Goal: Information Seeking & Learning: Learn about a topic

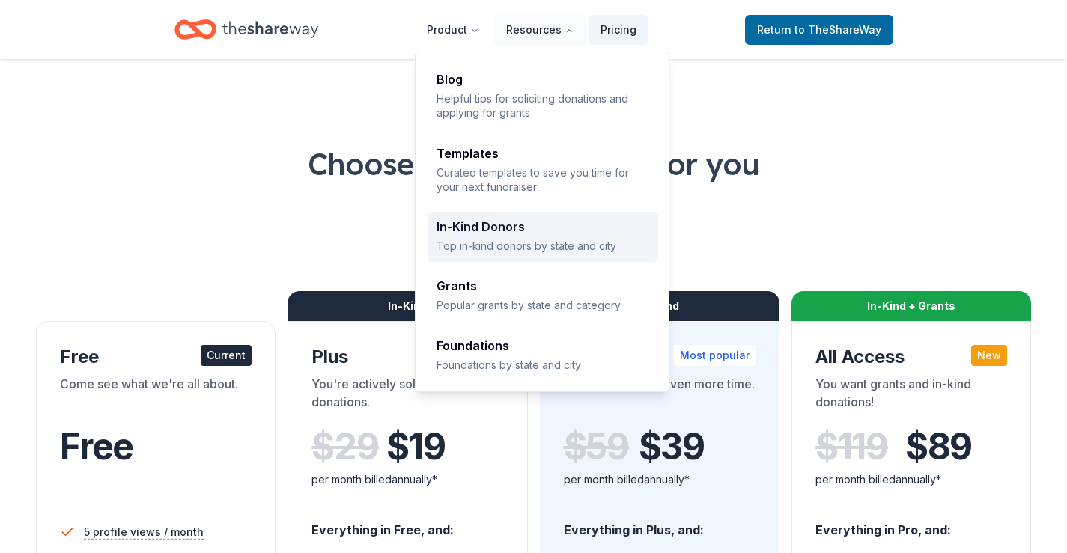
click at [484, 242] on p "Top in-kind donors by state and city" at bounding box center [542, 246] width 213 height 14
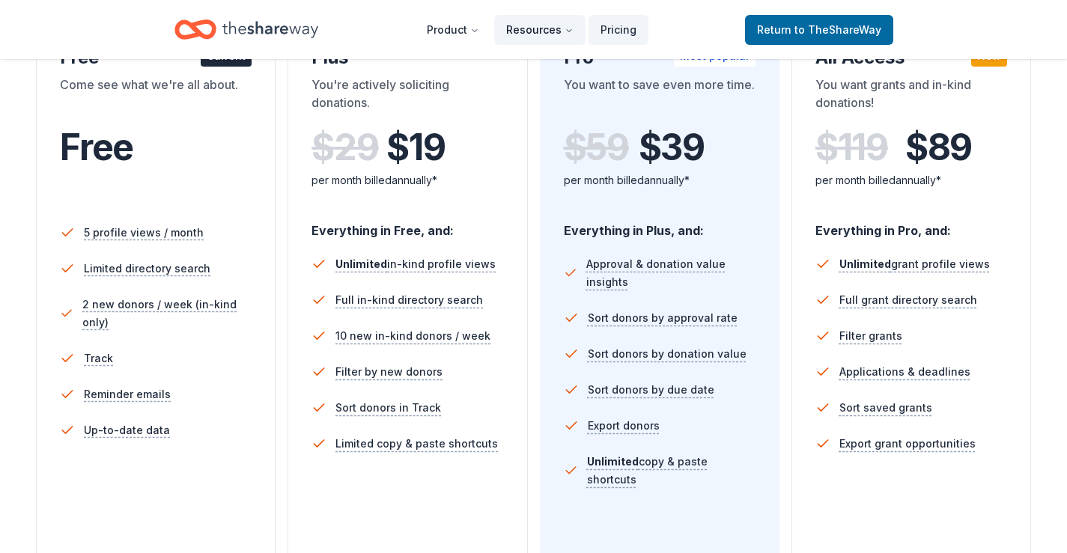
scroll to position [599, 0]
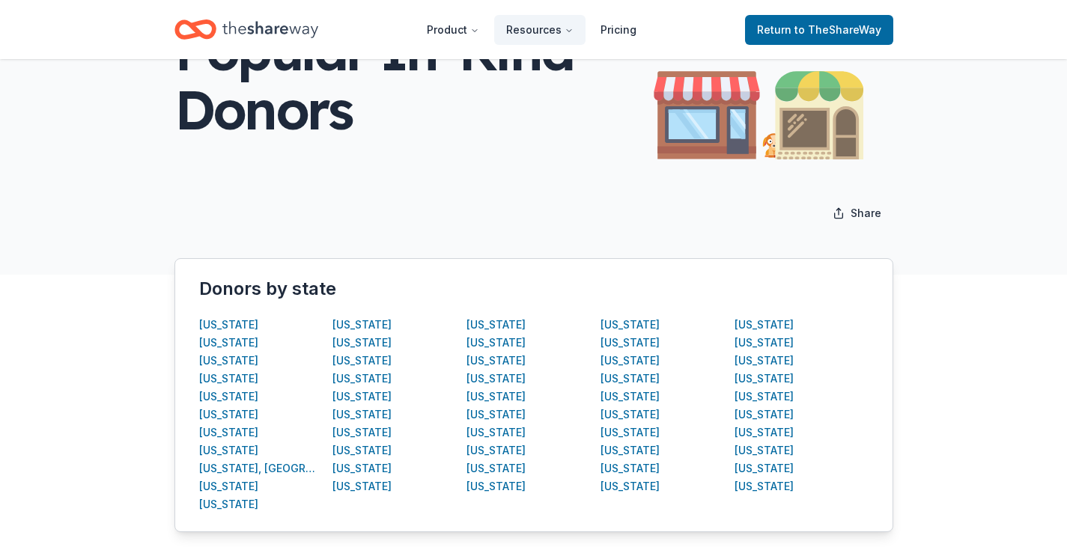
scroll to position [225, 0]
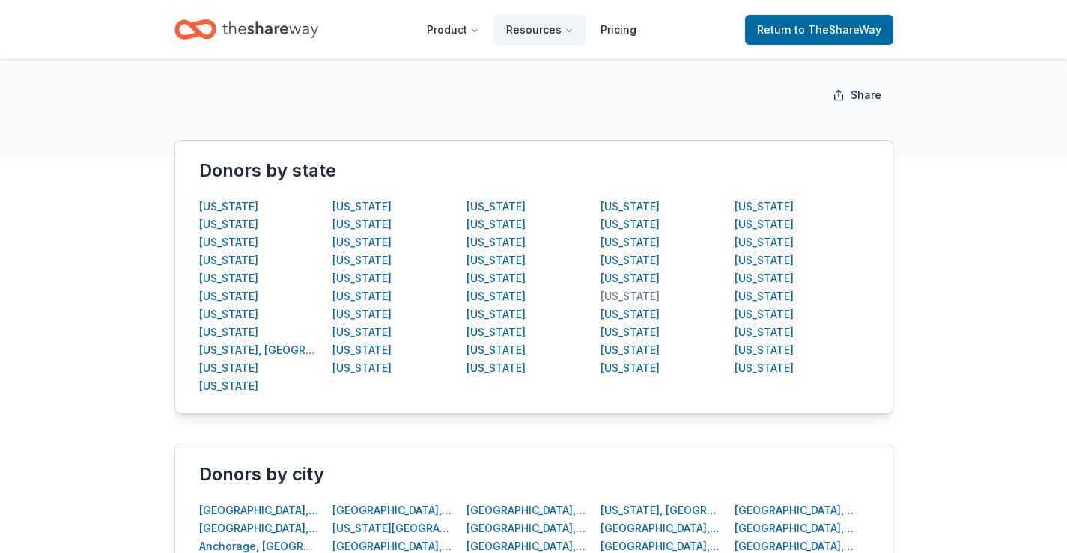
click at [632, 296] on div "[US_STATE]" at bounding box center [629, 296] width 59 height 18
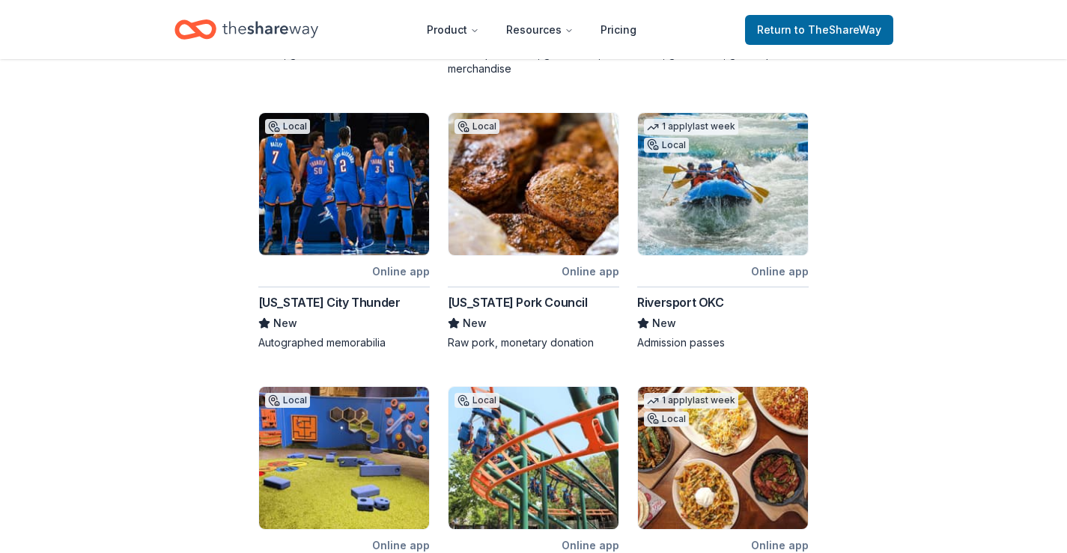
scroll to position [524, 0]
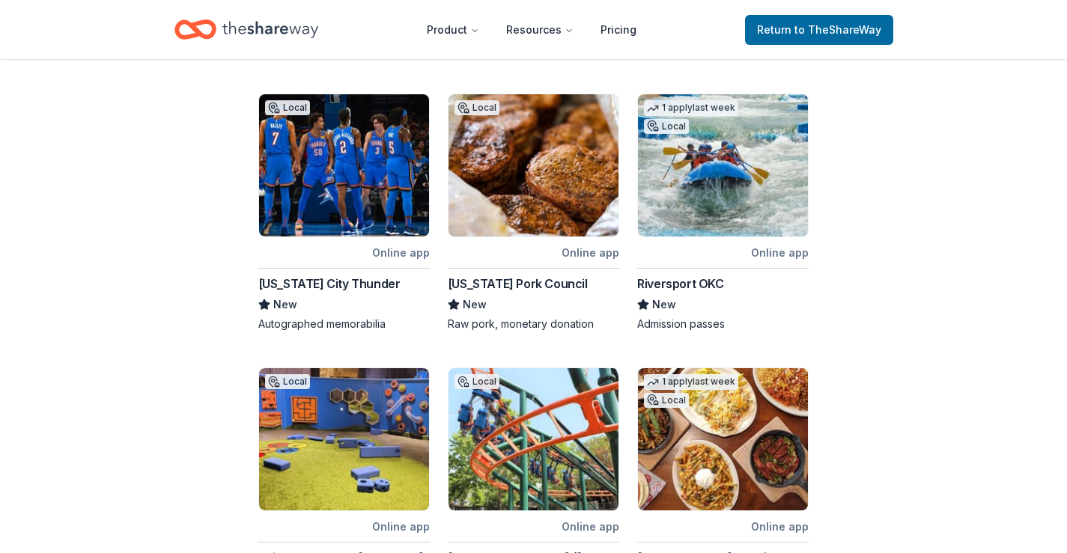
click at [397, 254] on div "Online app" at bounding box center [401, 252] width 58 height 19
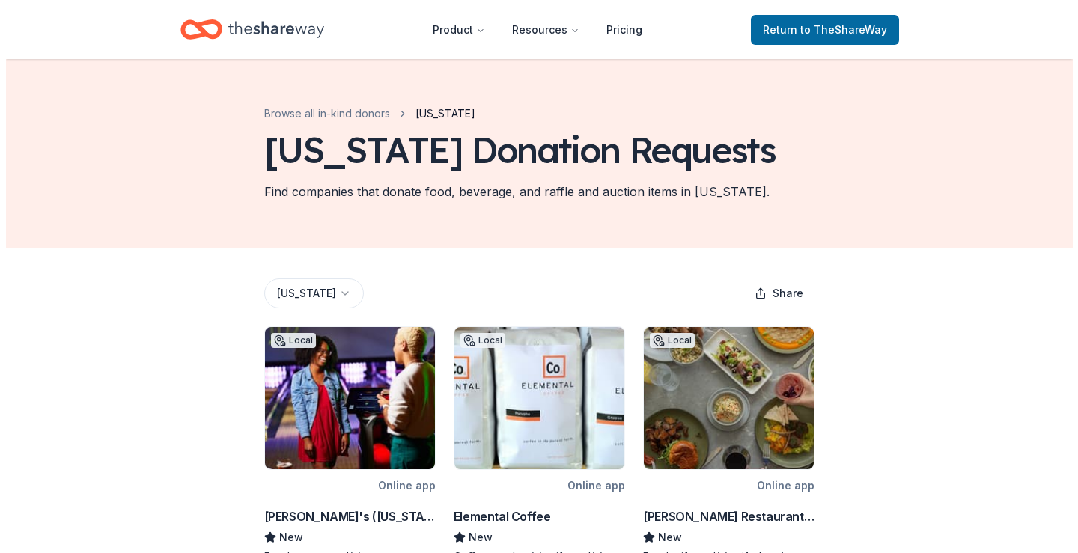
scroll to position [0, 0]
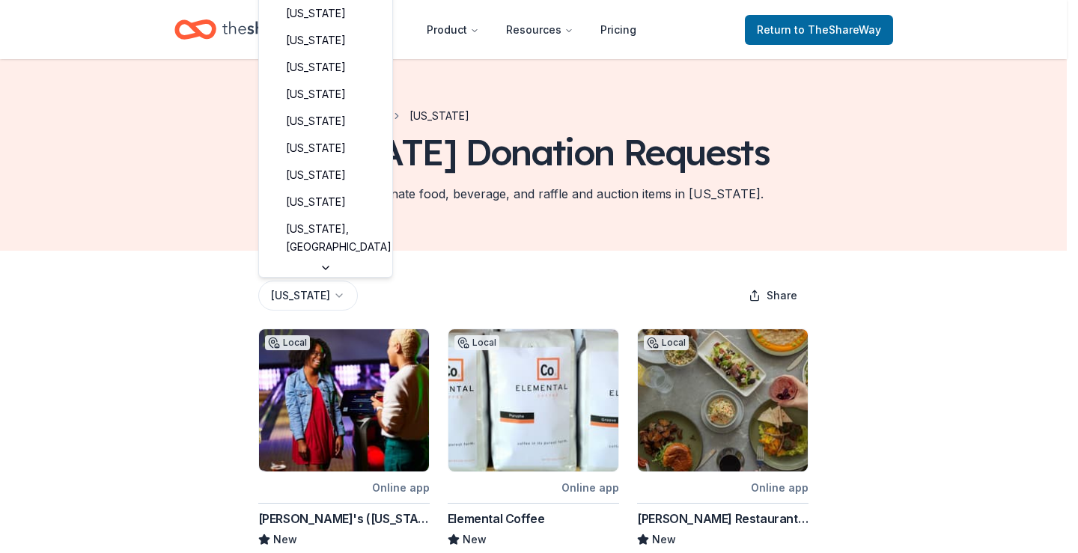
click at [323, 296] on html "Product Resources Pricing Return to TheShareWay Browse all in-kind donors Oklah…" at bounding box center [539, 276] width 1078 height 553
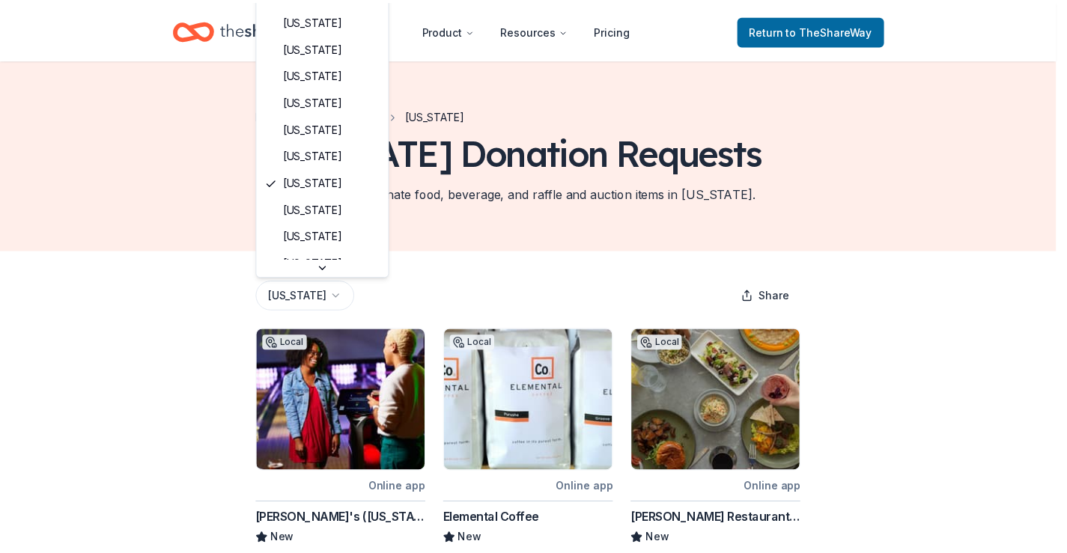
scroll to position [846, 0]
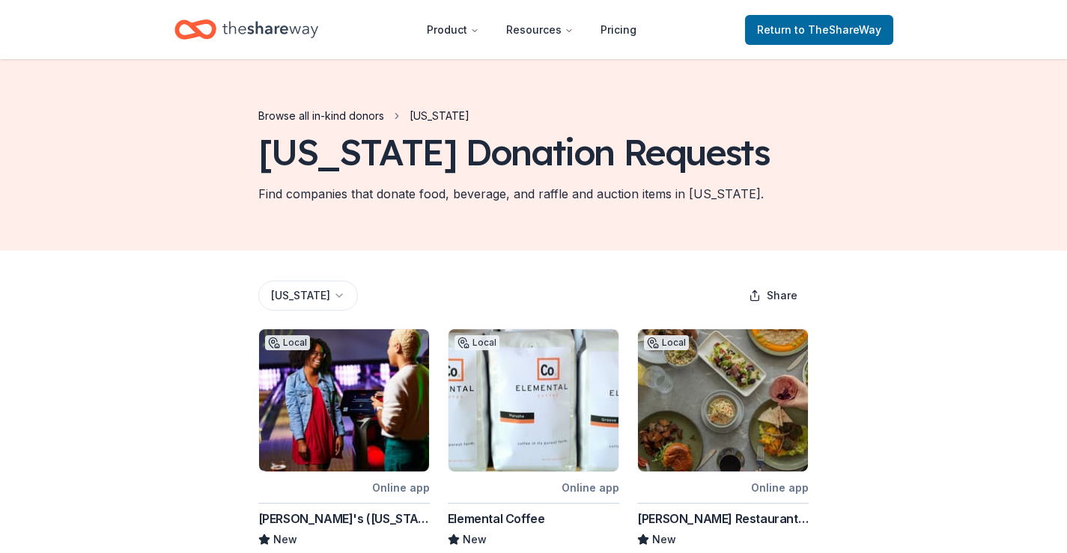
click at [376, 112] on link "Browse all in-kind donors" at bounding box center [321, 116] width 126 height 18
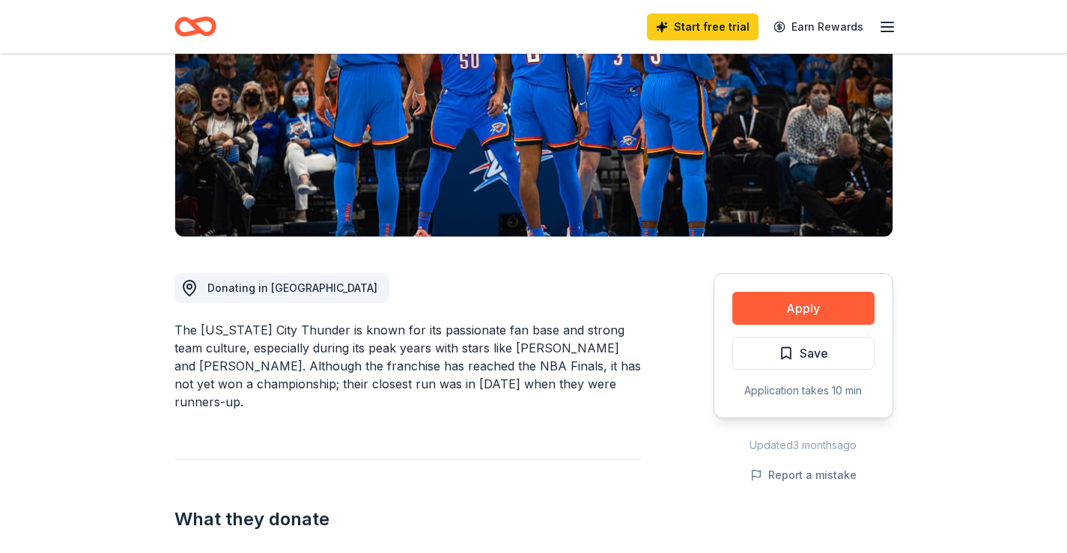
scroll to position [225, 0]
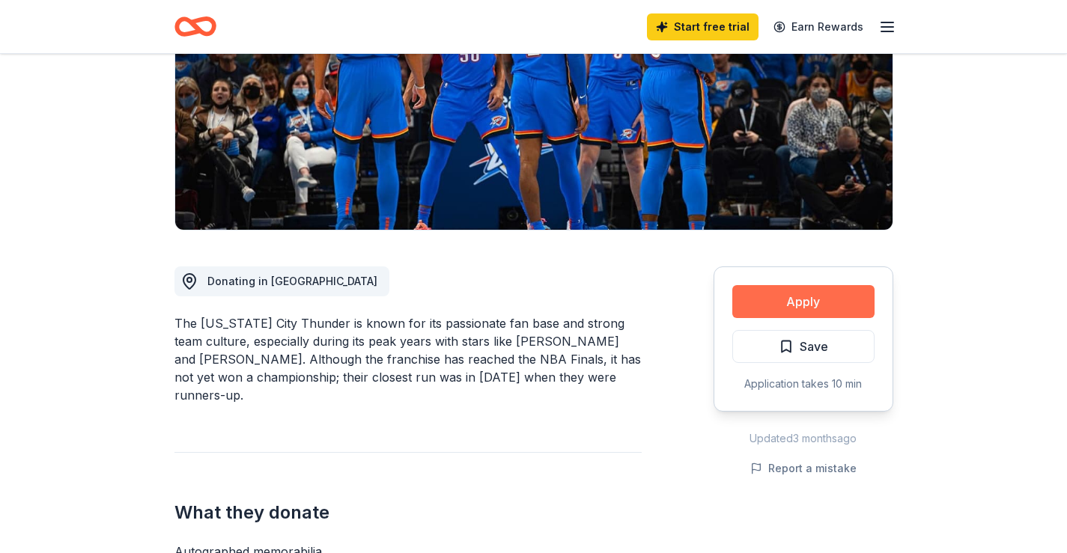
click at [794, 304] on button "Apply" at bounding box center [803, 301] width 142 height 33
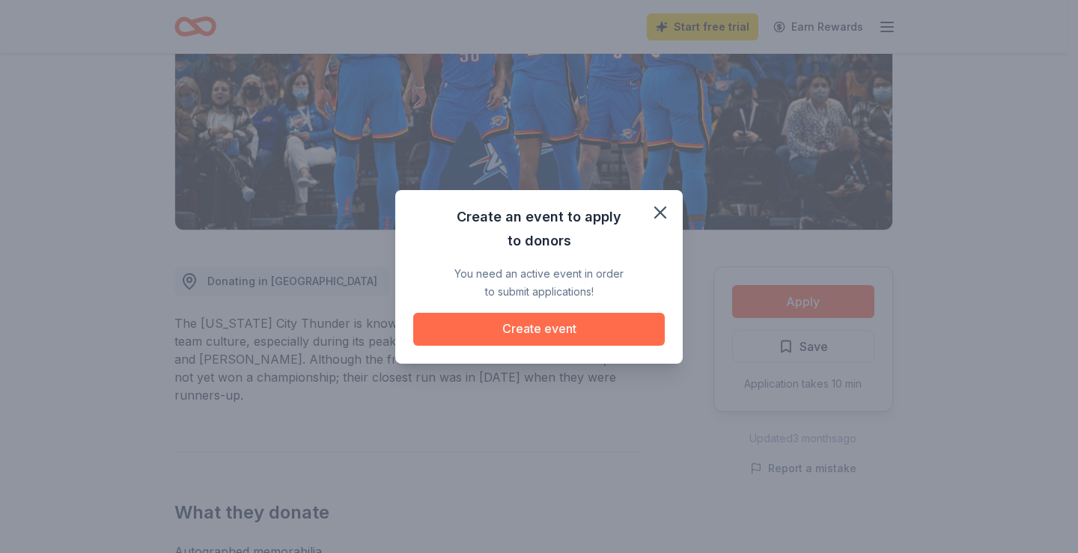
click at [547, 326] on button "Create event" at bounding box center [538, 329] width 251 height 33
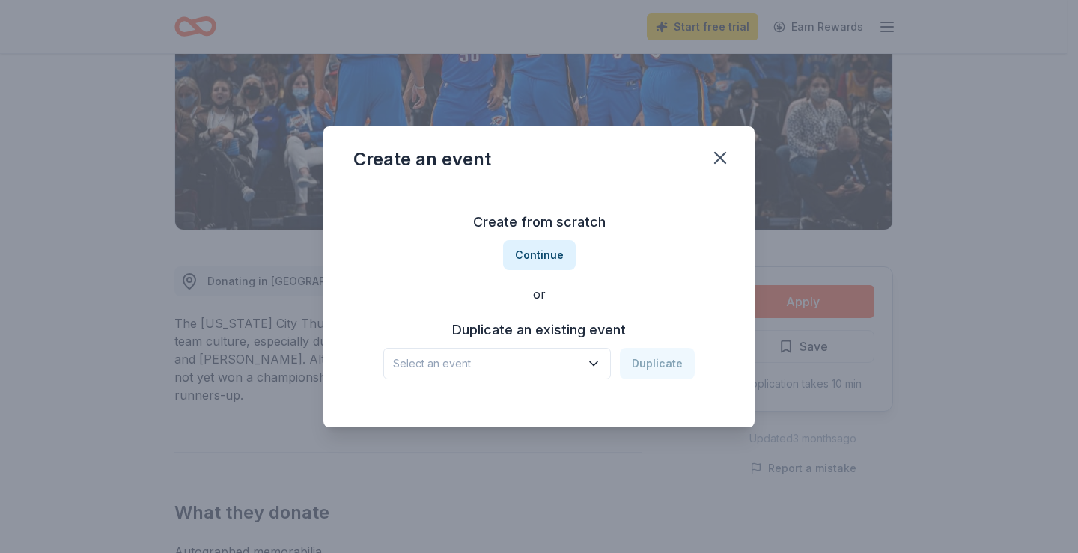
click at [594, 366] on icon "button" at bounding box center [593, 363] width 15 height 15
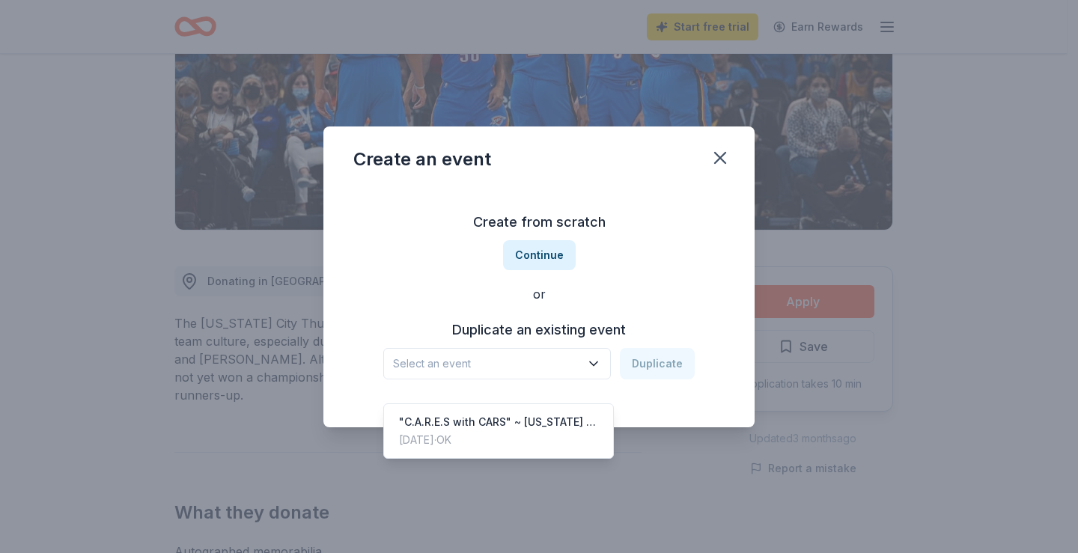
click at [718, 156] on div "Create an event Create from scratch Continue or Duplicate an existing event Sel…" at bounding box center [538, 276] width 431 height 301
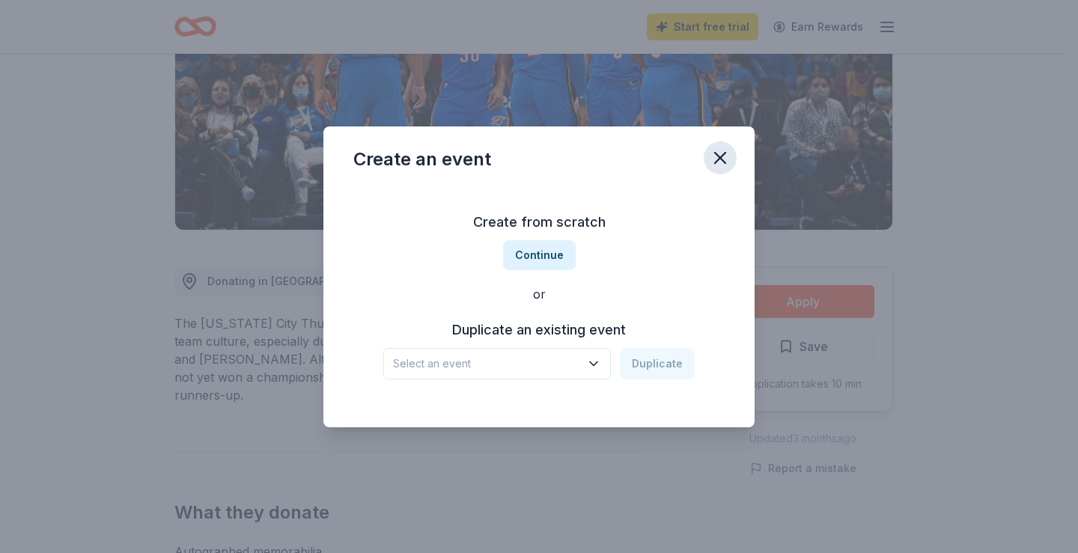
click at [710, 155] on icon "button" at bounding box center [720, 157] width 21 height 21
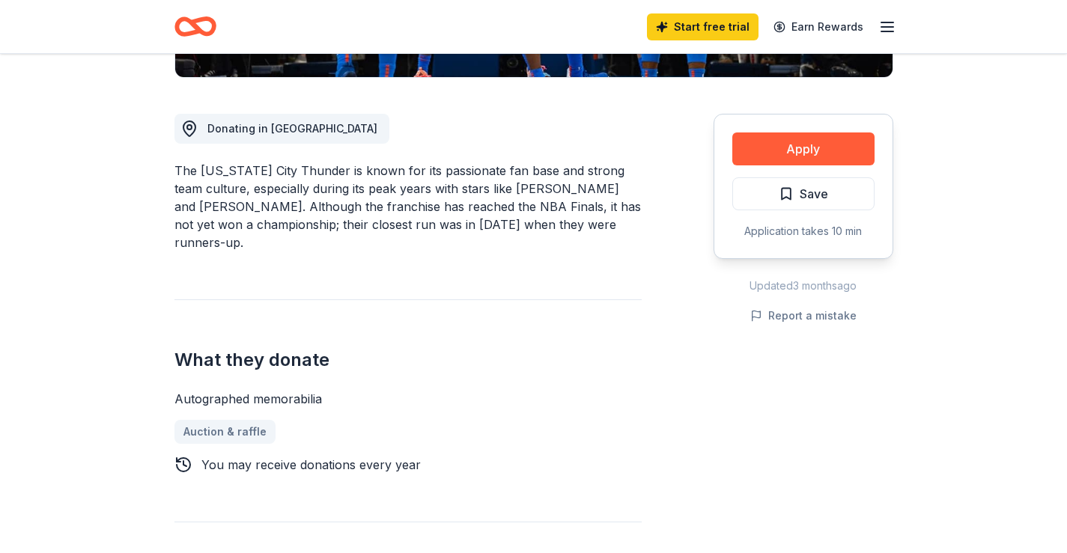
scroll to position [75, 0]
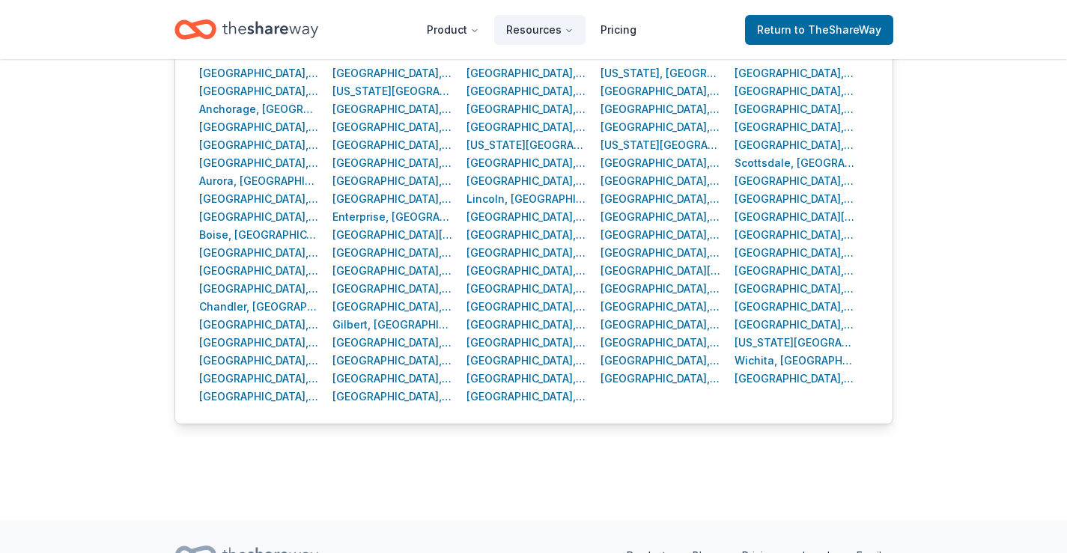
scroll to position [674, 0]
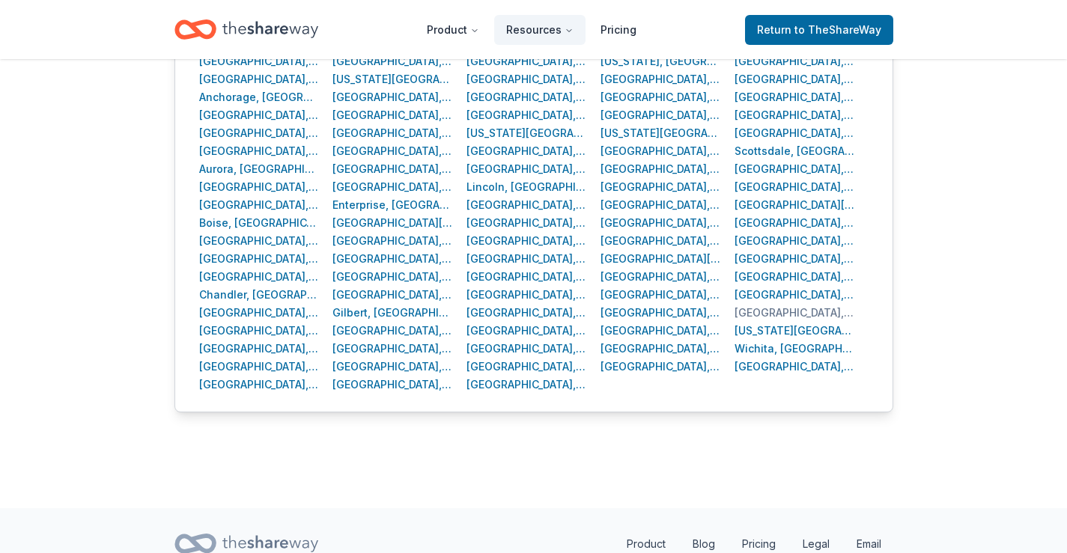
click at [740, 311] on div "Tulsa, OK" at bounding box center [794, 313] width 120 height 18
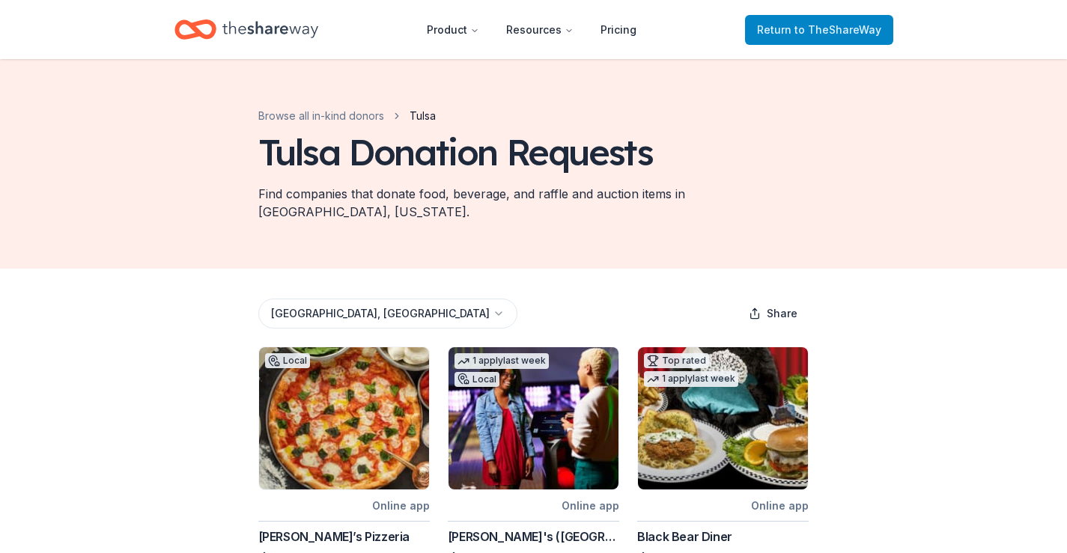
click at [805, 27] on span "to TheShareWay" at bounding box center [837, 29] width 87 height 13
click at [421, 120] on span "Tulsa" at bounding box center [422, 116] width 26 height 18
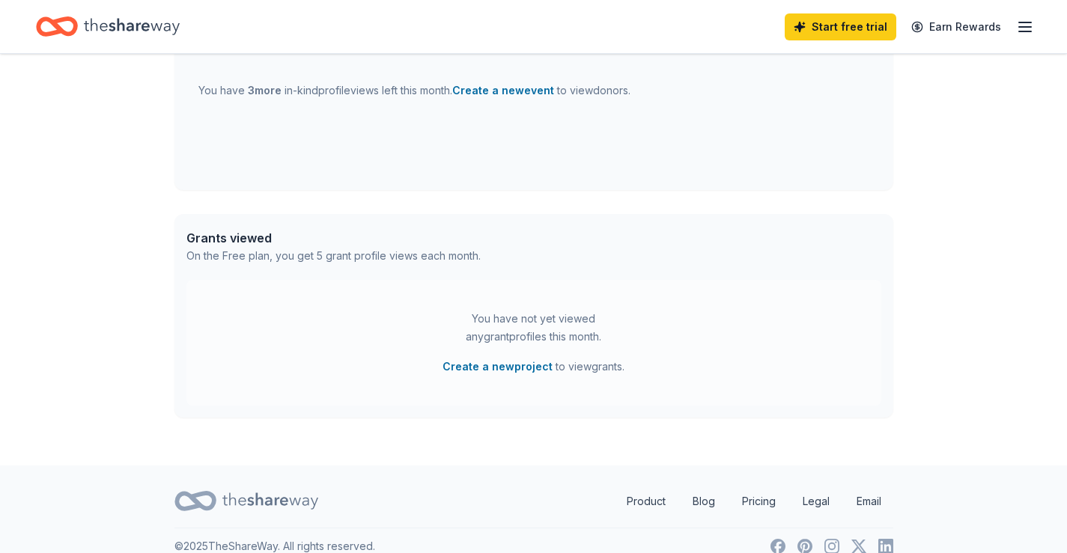
scroll to position [653, 0]
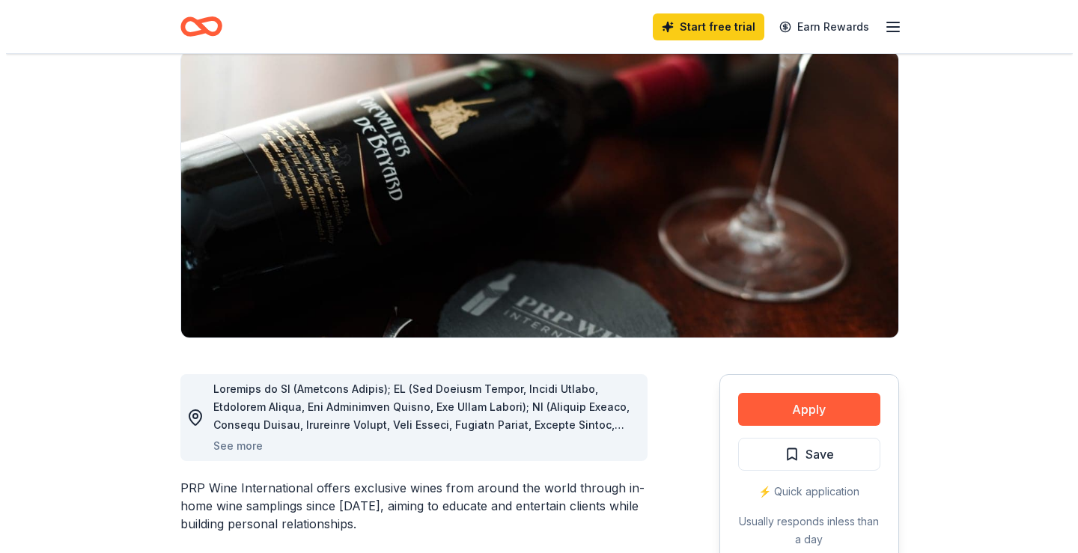
scroll to position [150, 0]
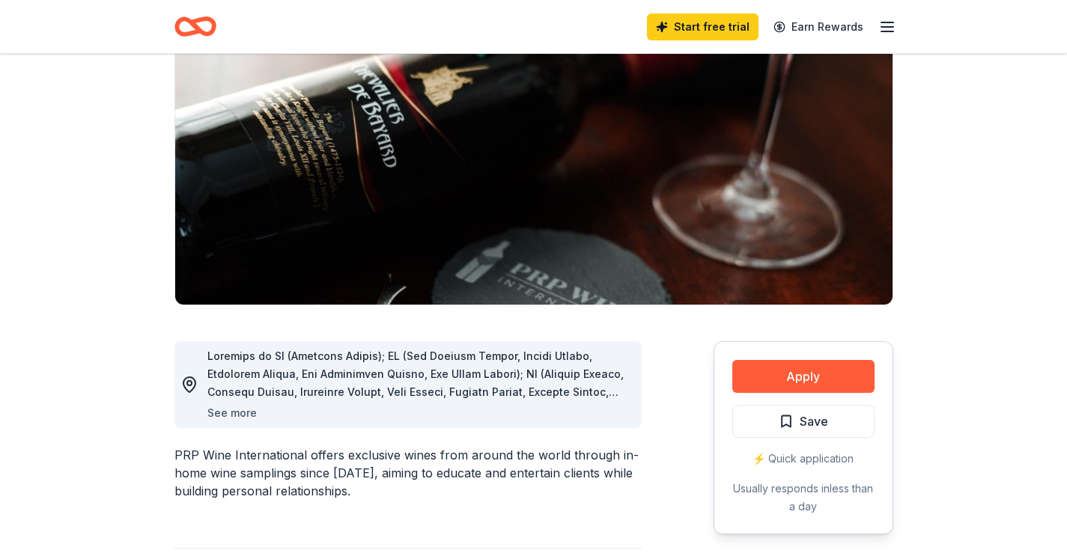
click at [219, 409] on button "See more" at bounding box center [231, 413] width 49 height 18
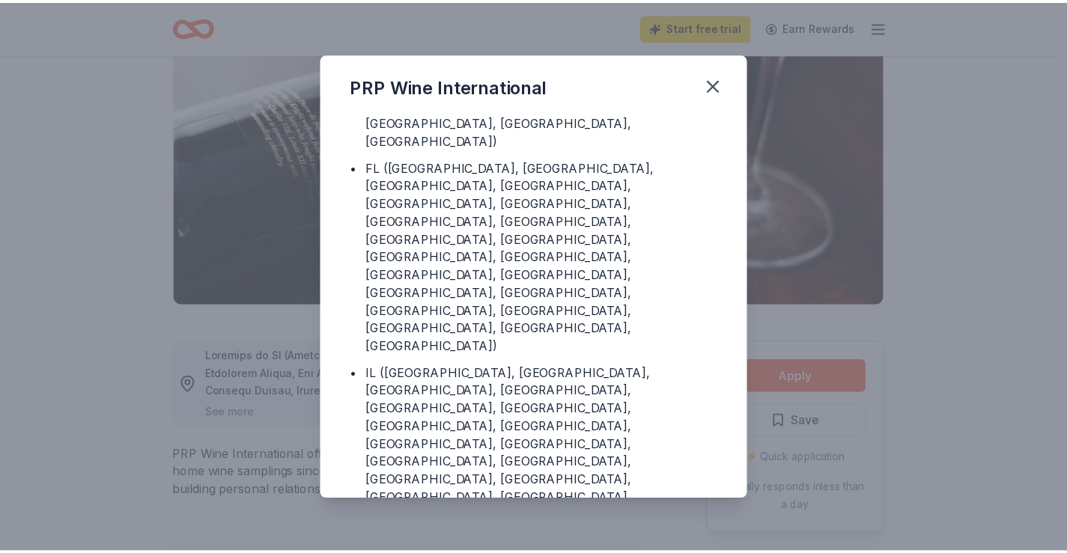
scroll to position [29, 0]
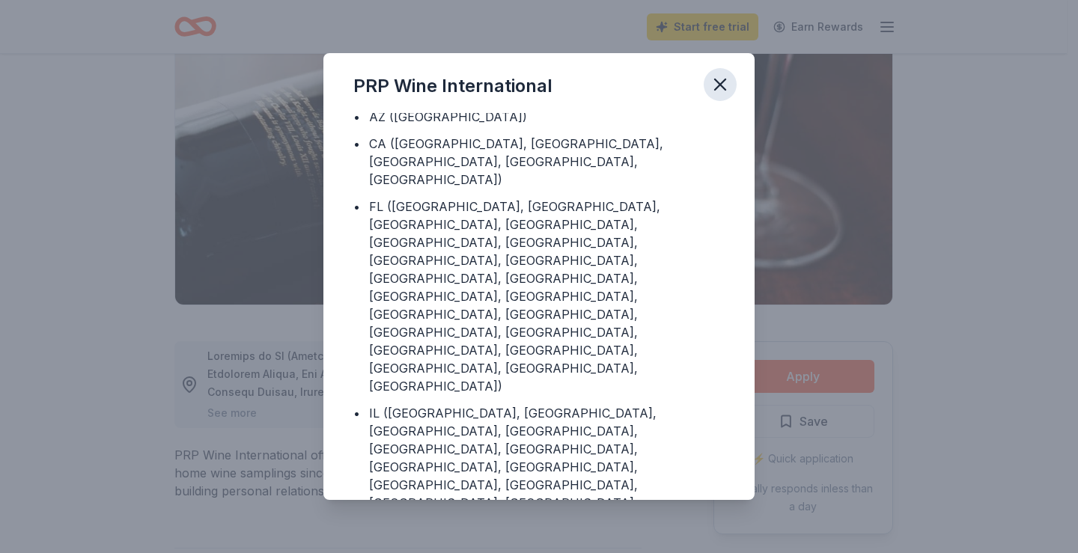
click at [715, 74] on icon "button" at bounding box center [720, 84] width 21 height 21
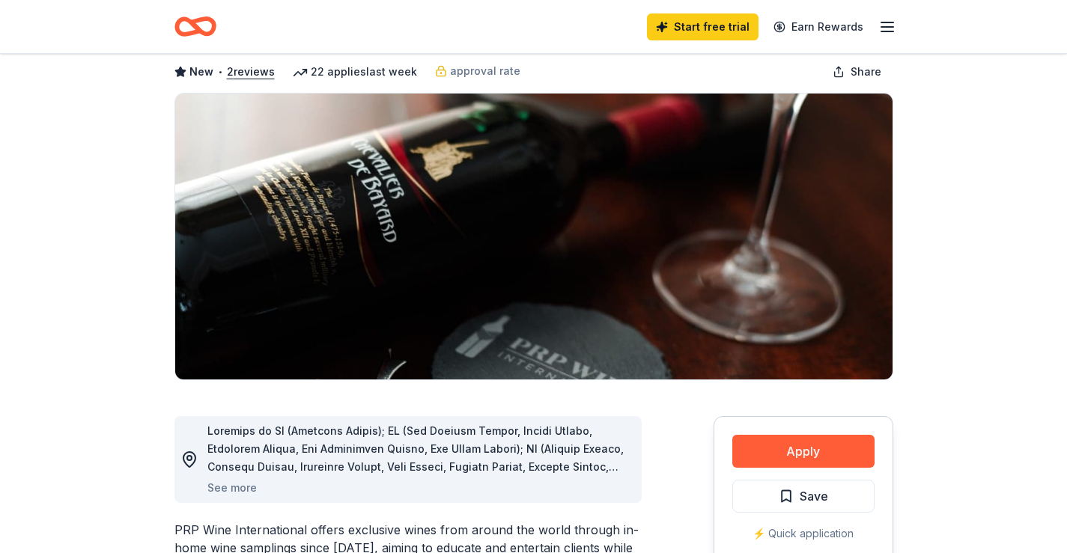
scroll to position [0, 0]
